Goal: Download file/media

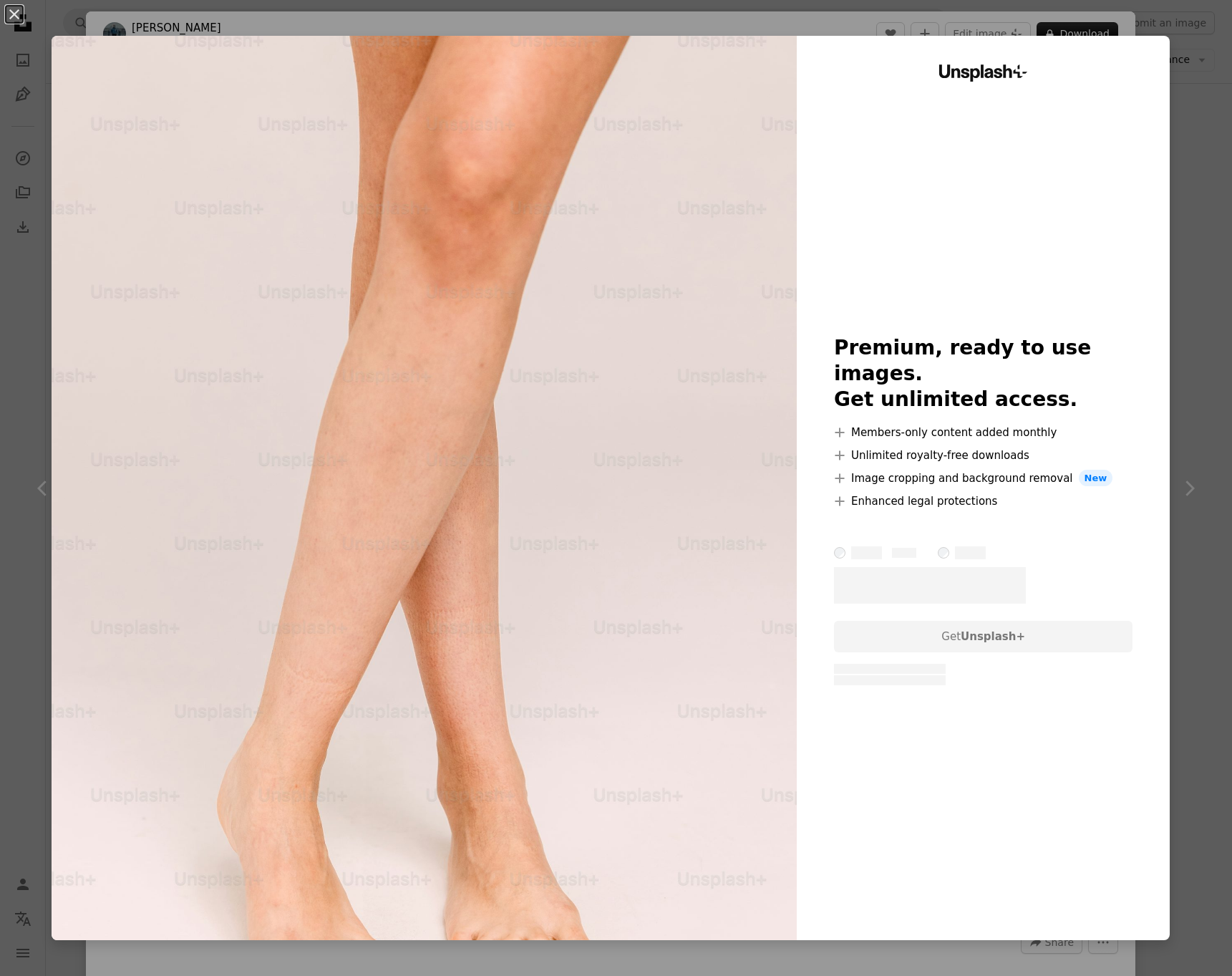
scroll to position [610, 0]
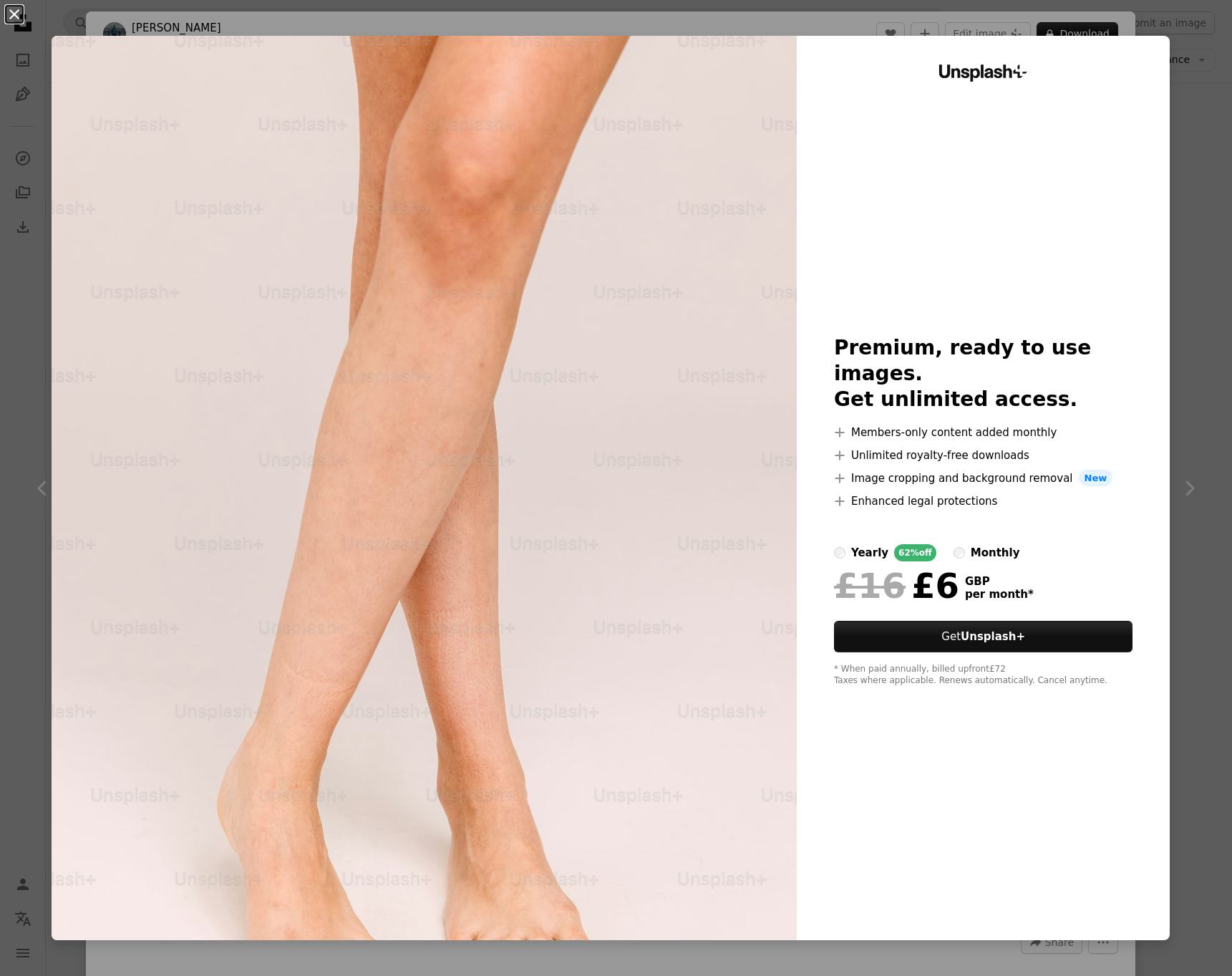
click at [10, 12] on button "An X shape" at bounding box center [14, 14] width 17 height 17
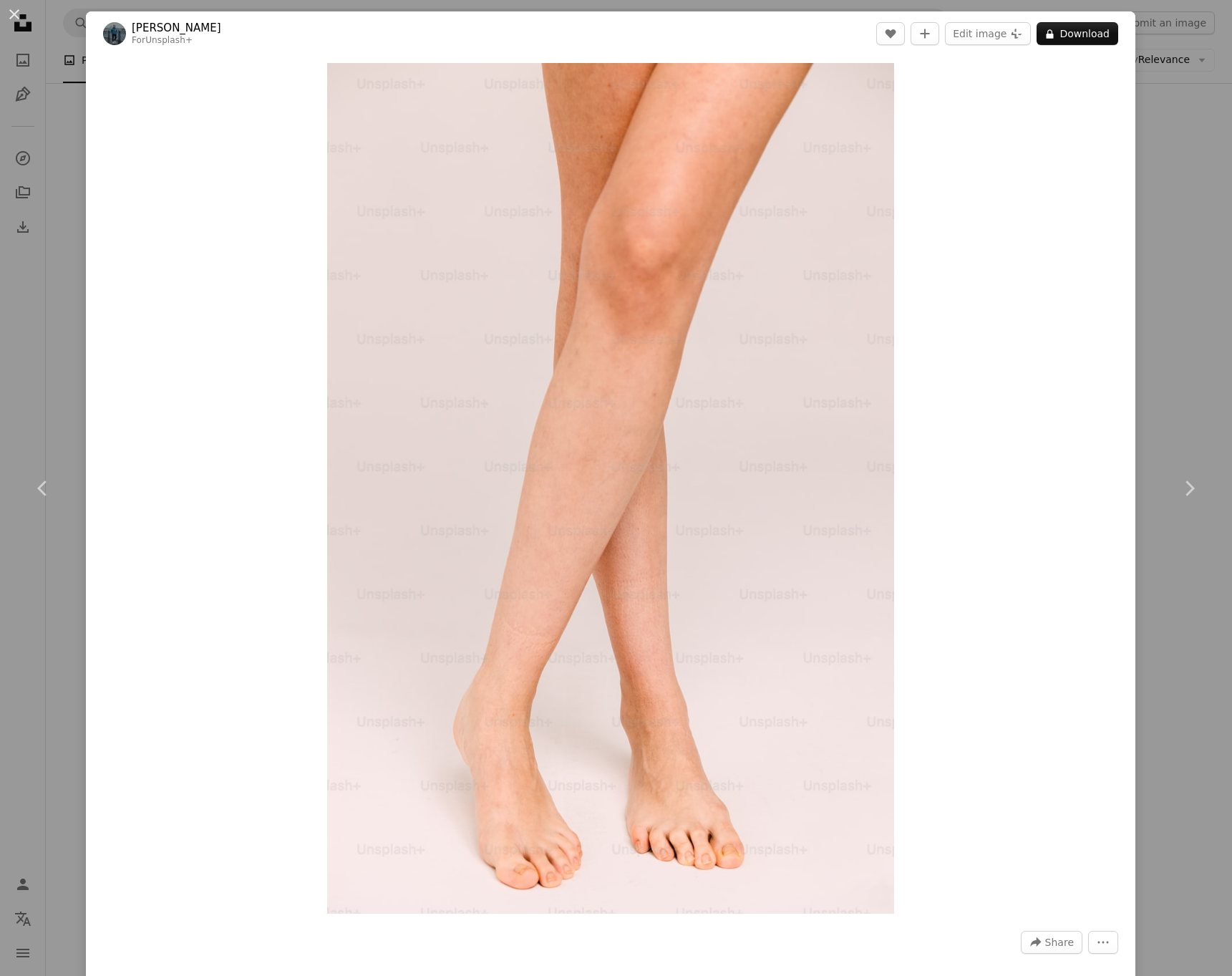
drag, startPoint x: 18, startPoint y: 10, endPoint x: 28, endPoint y: 16, distance: 11.7
click at [18, 10] on button "An X shape" at bounding box center [14, 14] width 17 height 17
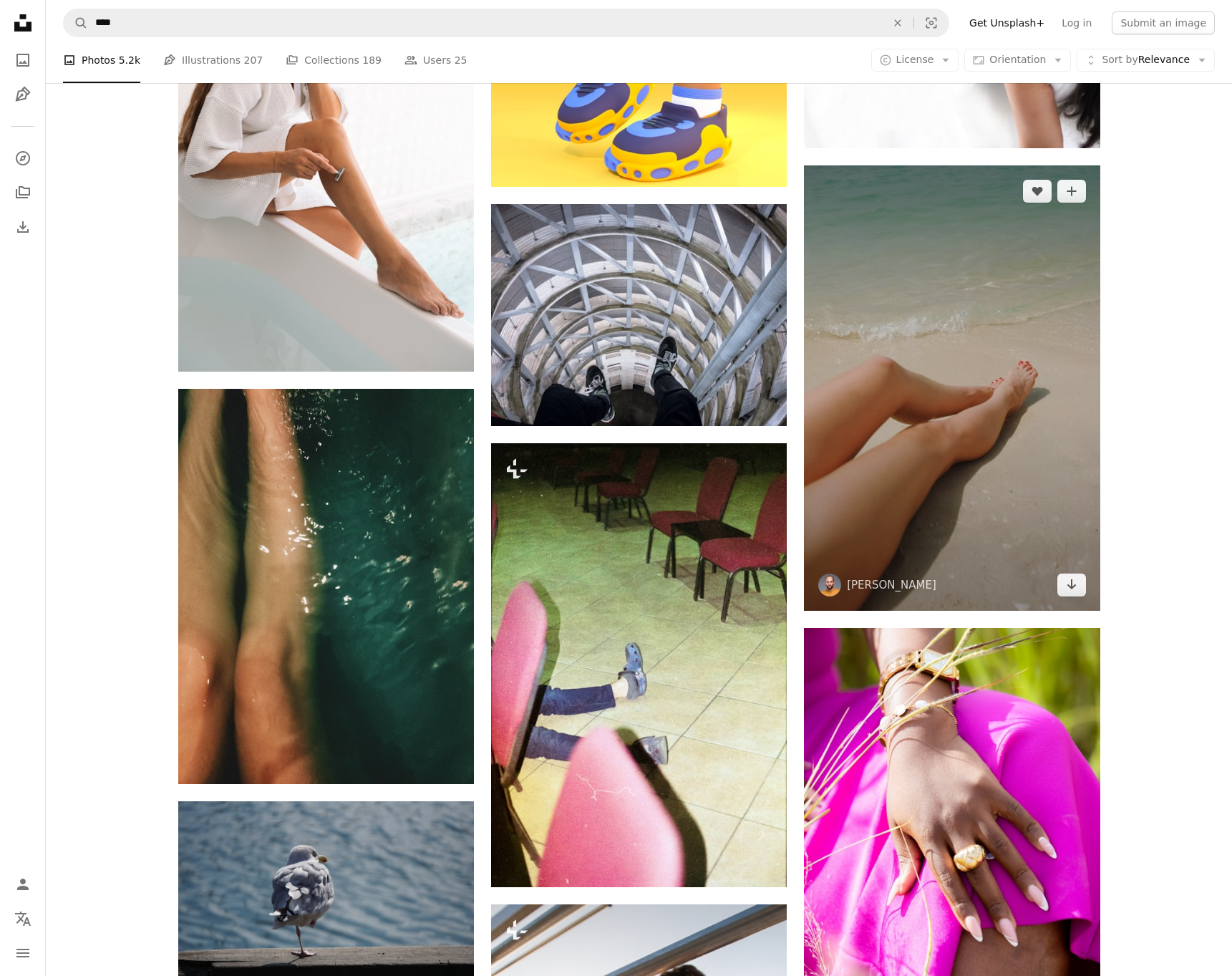
scroll to position [25340, 0]
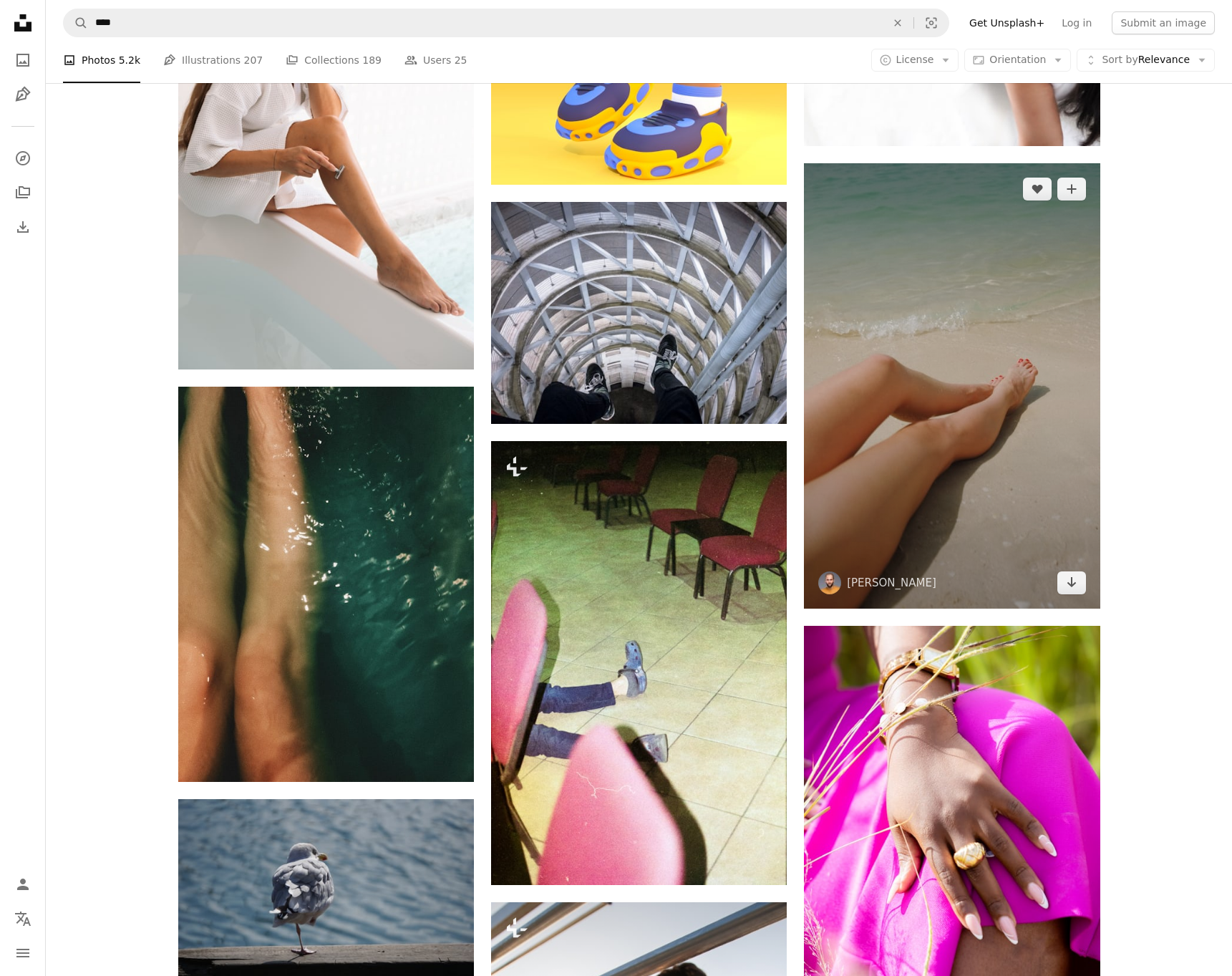
click at [840, 382] on img at bounding box center [952, 386] width 295 height 446
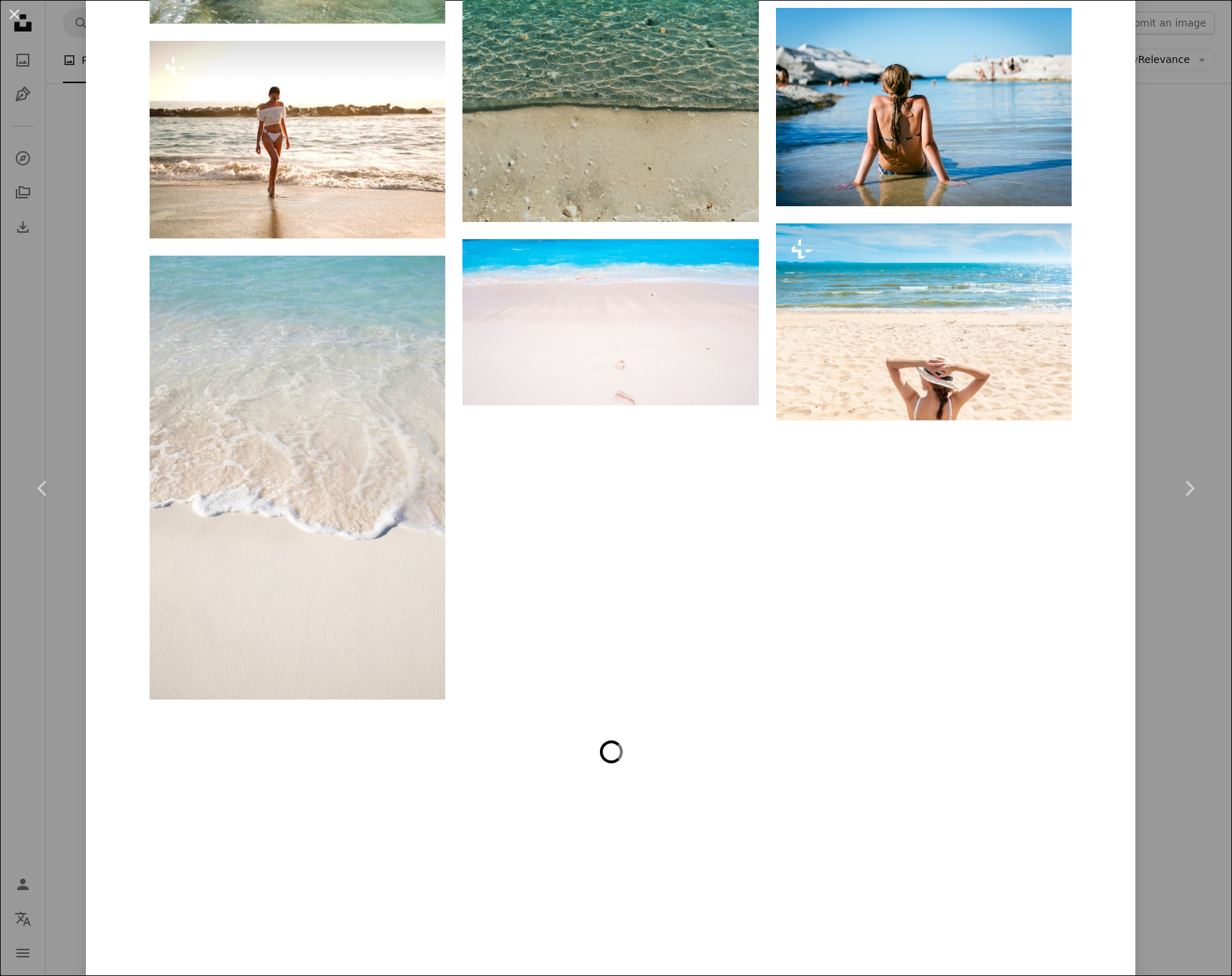
scroll to position [18503, 0]
